Goal: Check status

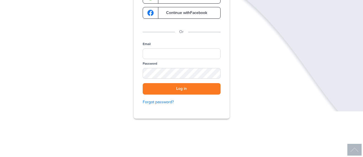
scroll to position [72, 0]
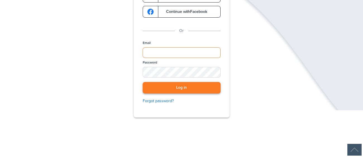
type input "**********"
click at [201, 85] on button "Log in" at bounding box center [182, 87] width 78 height 11
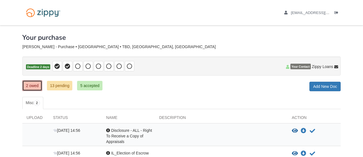
click at [39, 85] on link "2 owed" at bounding box center [32, 85] width 20 height 11
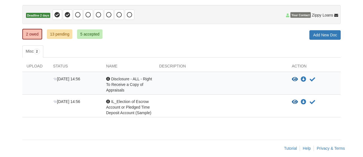
scroll to position [56, 0]
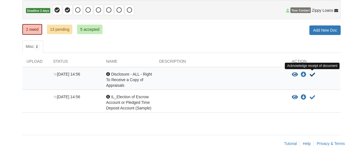
click at [311, 75] on icon "Acknowledge receipt of document" at bounding box center [313, 75] width 6 height 6
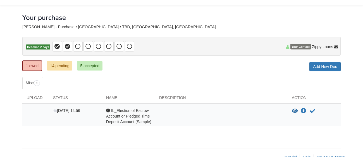
scroll to position [34, 0]
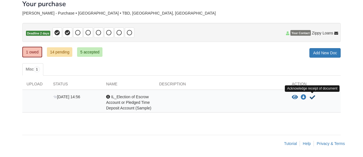
click at [313, 96] on icon "Acknowledge receipt of document" at bounding box center [313, 97] width 6 height 6
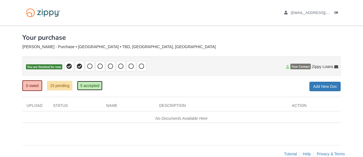
click at [94, 85] on link "5 accepted" at bounding box center [89, 85] width 25 height 9
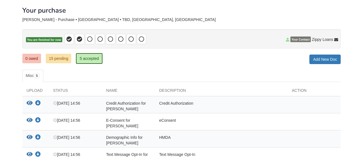
scroll to position [27, 0]
click at [61, 57] on link "15 pending" at bounding box center [58, 57] width 25 height 9
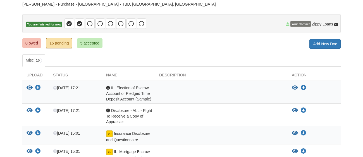
scroll to position [42, 0]
click at [35, 44] on link "0 owed" at bounding box center [31, 43] width 19 height 9
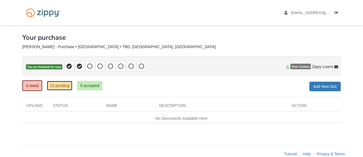
click at [63, 90] on link "15 pending" at bounding box center [59, 85] width 25 height 9
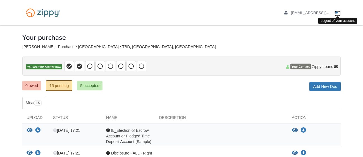
click at [336, 13] on icon "Log out" at bounding box center [337, 13] width 4 height 4
